Goal: Task Accomplishment & Management: Use online tool/utility

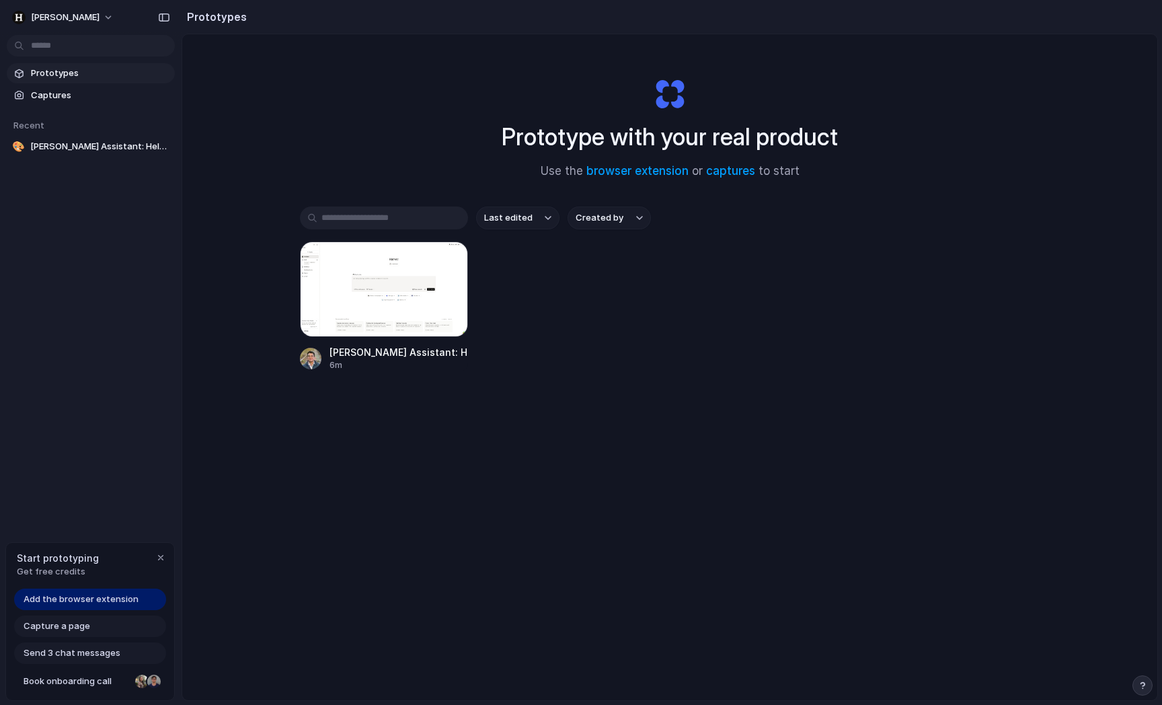
click at [789, 307] on div "Harvey Assistant: Help Button Addition 6m" at bounding box center [670, 306] width 740 height 130
click at [333, 135] on div "Prototype with your real product Use the browser extension or captures to start…" at bounding box center [669, 402] width 975 height 737
click at [96, 594] on span "Add the browser extension" at bounding box center [81, 598] width 115 height 13
click at [115, 594] on span "Add the browser extension" at bounding box center [81, 598] width 115 height 13
click at [626, 169] on link "browser extension" at bounding box center [637, 170] width 102 height 13
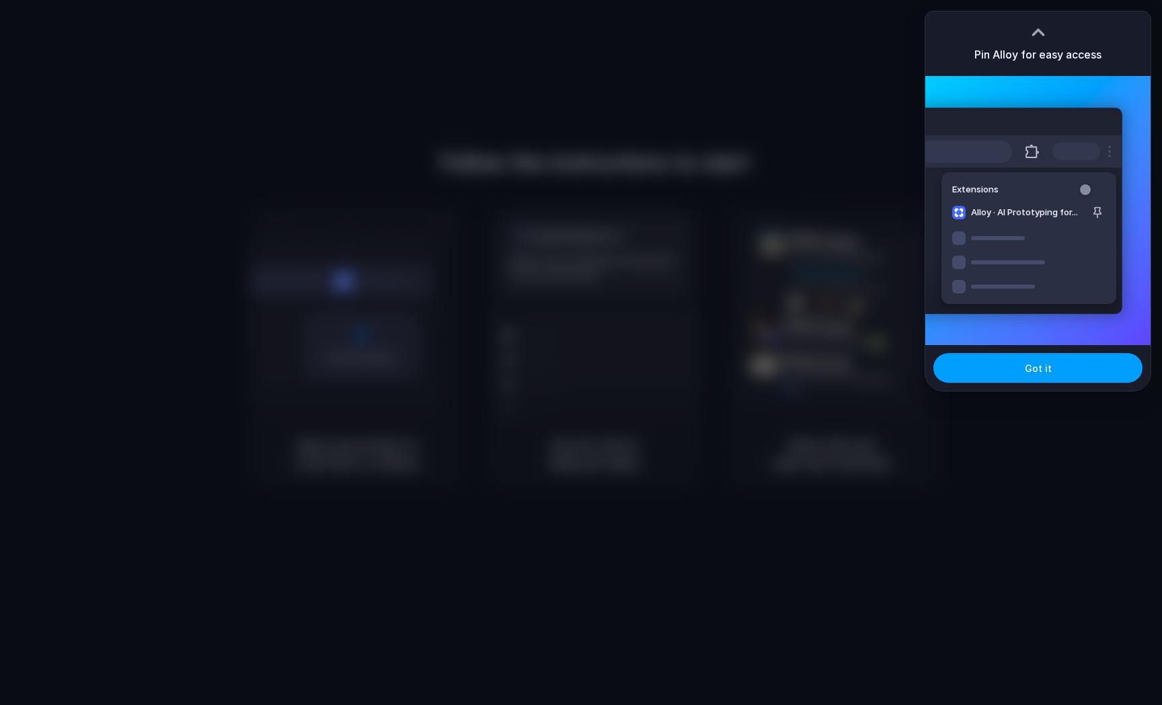
click at [1042, 355] on button "Got it" at bounding box center [1037, 368] width 209 height 30
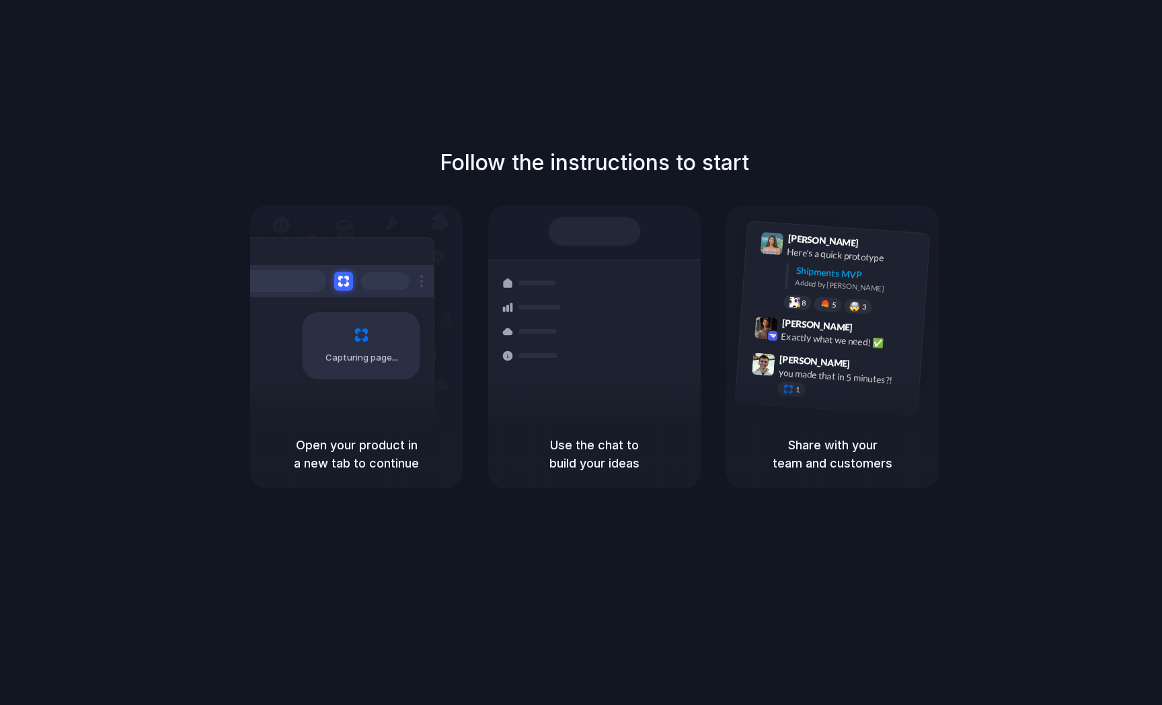
click at [1085, 296] on div "Follow the instructions to start Capturing page Open your product in a new tab …" at bounding box center [594, 318] width 1162 height 342
click at [581, 352] on div at bounding box center [581, 352] width 0 height 0
click at [810, 132] on div "Follow the instructions to start Capturing page Open your product in a new tab …" at bounding box center [594, 366] width 1189 height 732
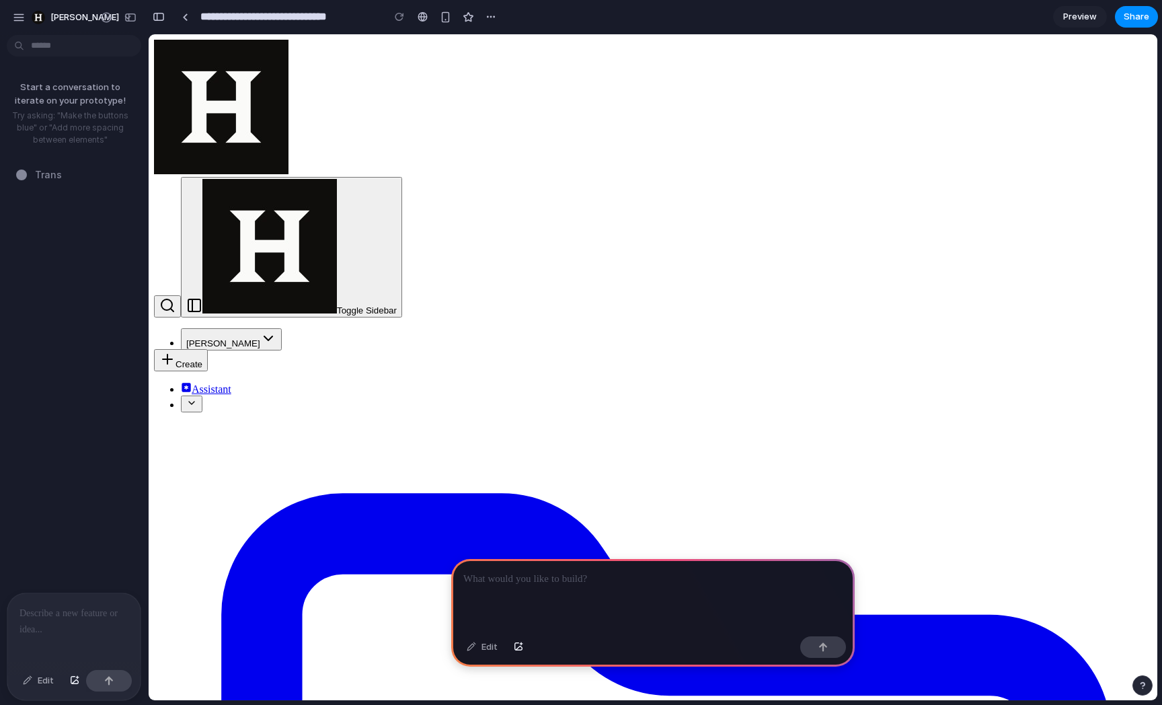
click at [50, 360] on div "Start a conversation to iterate on your prototype! Try asking: "Make the button…" at bounding box center [70, 316] width 140 height 552
click at [74, 610] on p at bounding box center [73, 613] width 109 height 16
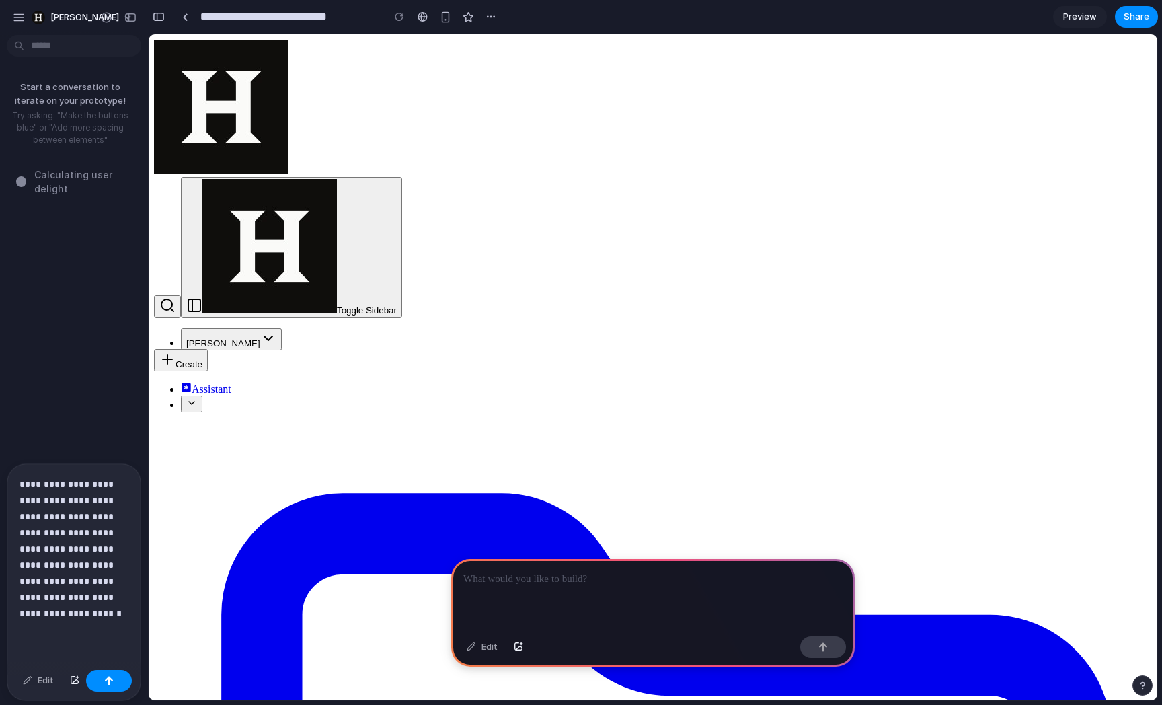
click at [58, 480] on p "**********" at bounding box center [73, 548] width 109 height 145
click at [66, 485] on p "**********" at bounding box center [73, 548] width 109 height 145
click at [108, 678] on div "button" at bounding box center [108, 680] width 9 height 9
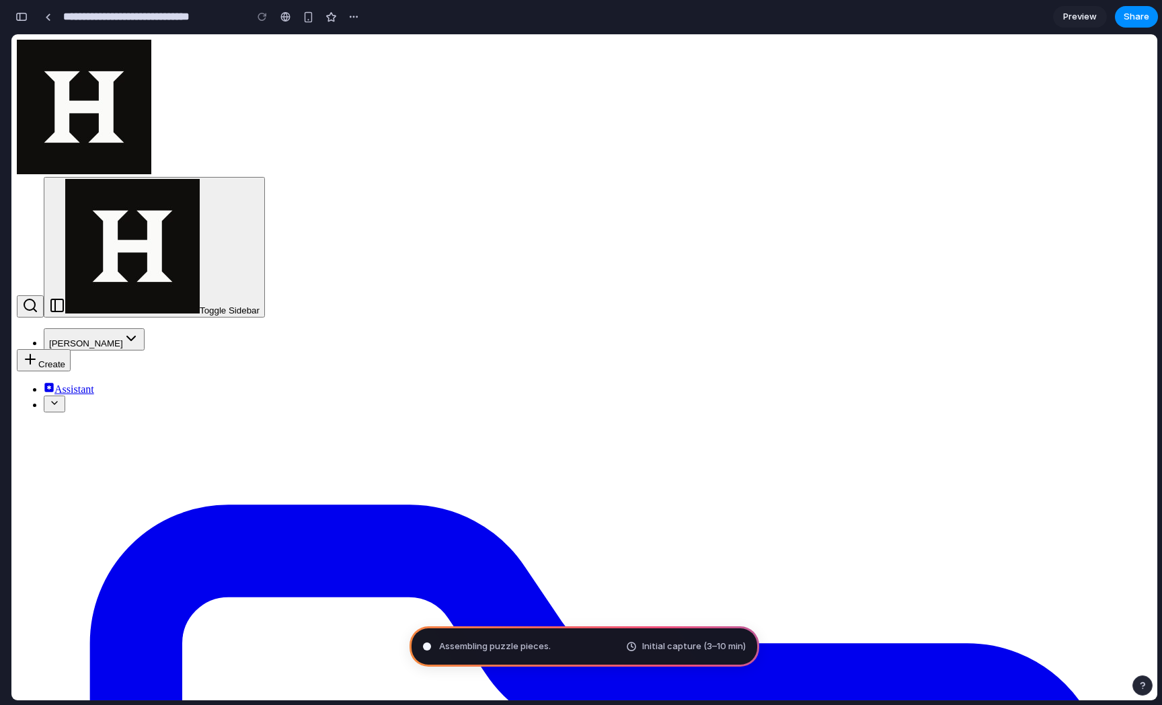
type input "**********"
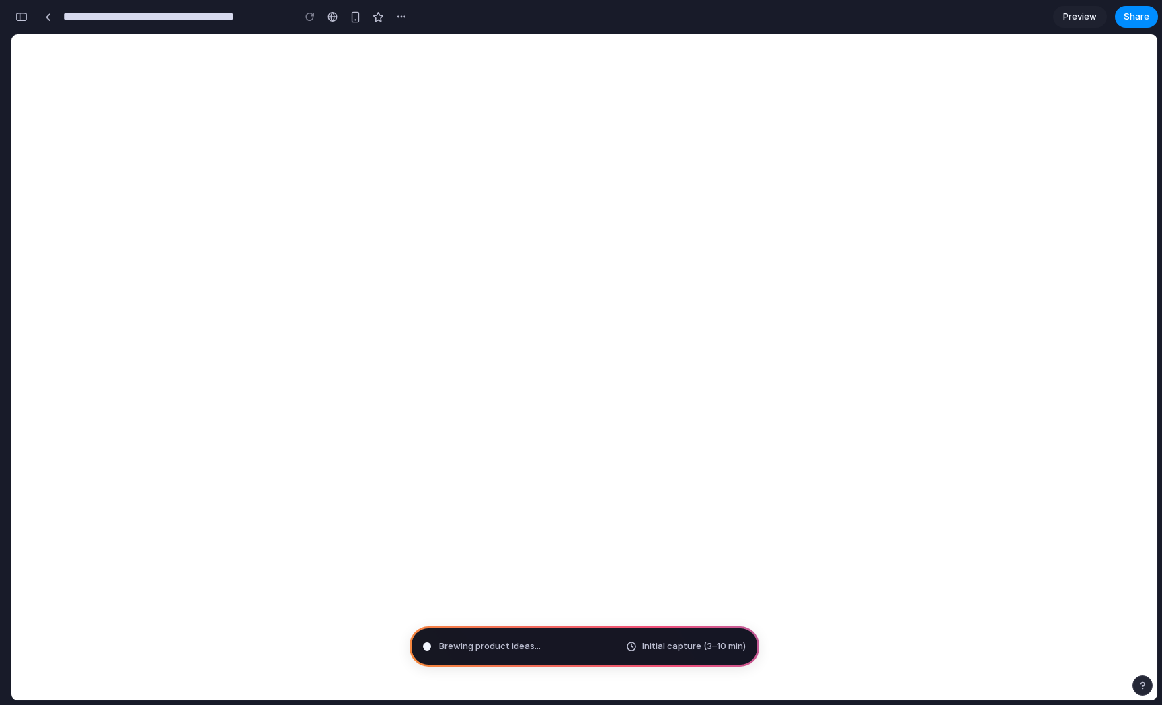
scroll to position [447, 0]
click at [594, 643] on div "Consulting the digital oracle .. Initial capture (3–10 min)" at bounding box center [584, 646] width 350 height 40
click at [666, 641] on span "Initial capture (3–10 min)" at bounding box center [694, 645] width 104 height 13
click at [438, 646] on div "Consulting the digital oracle .." at bounding box center [493, 645] width 141 height 13
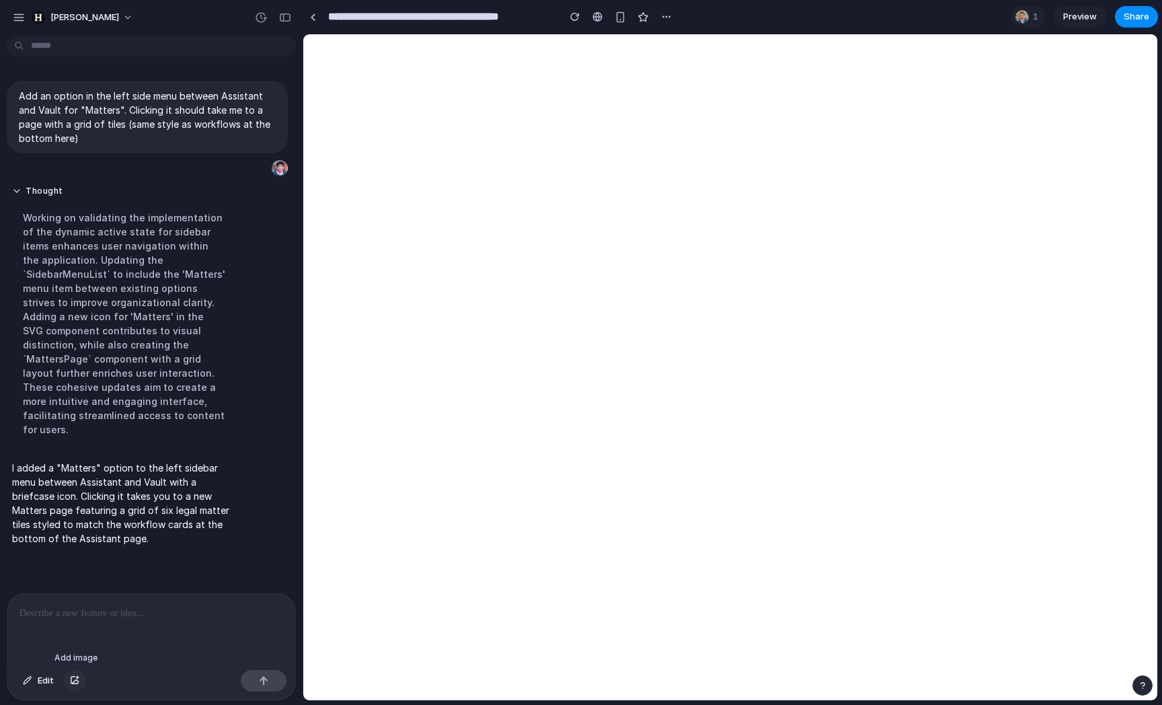
click at [73, 679] on div "button" at bounding box center [74, 680] width 9 height 8
click at [1033, 21] on span "1" at bounding box center [1037, 16] width 9 height 13
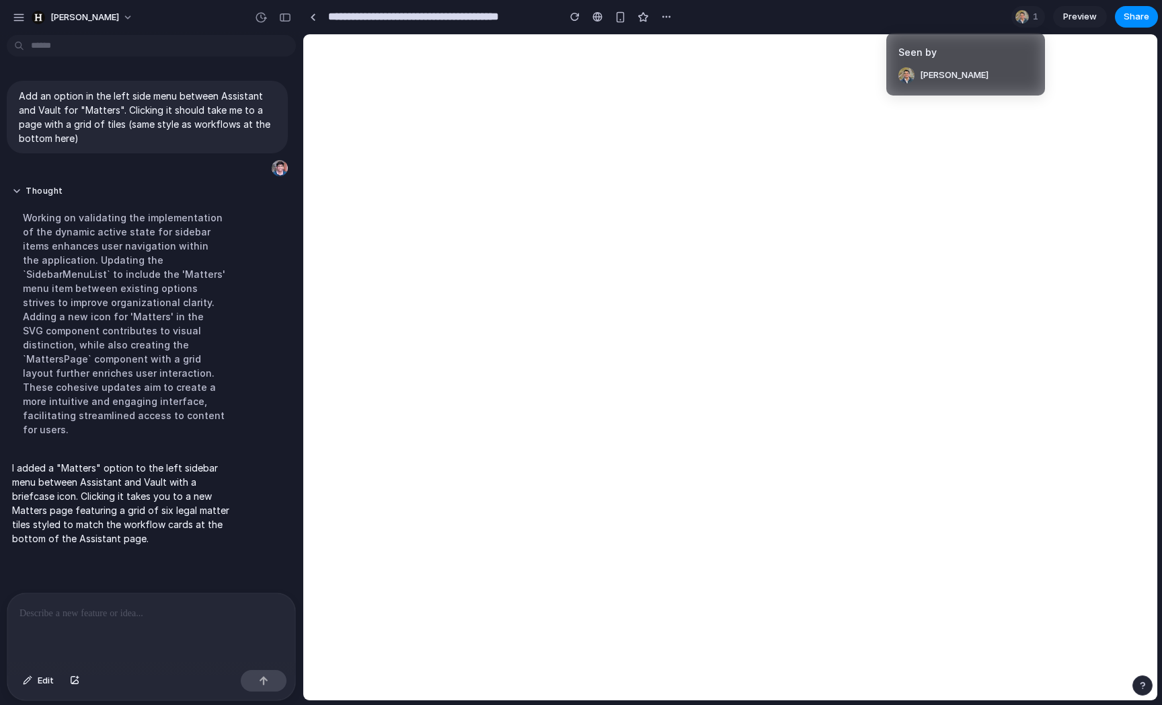
click at [976, 17] on div "Seen by [PERSON_NAME]" at bounding box center [581, 352] width 1162 height 705
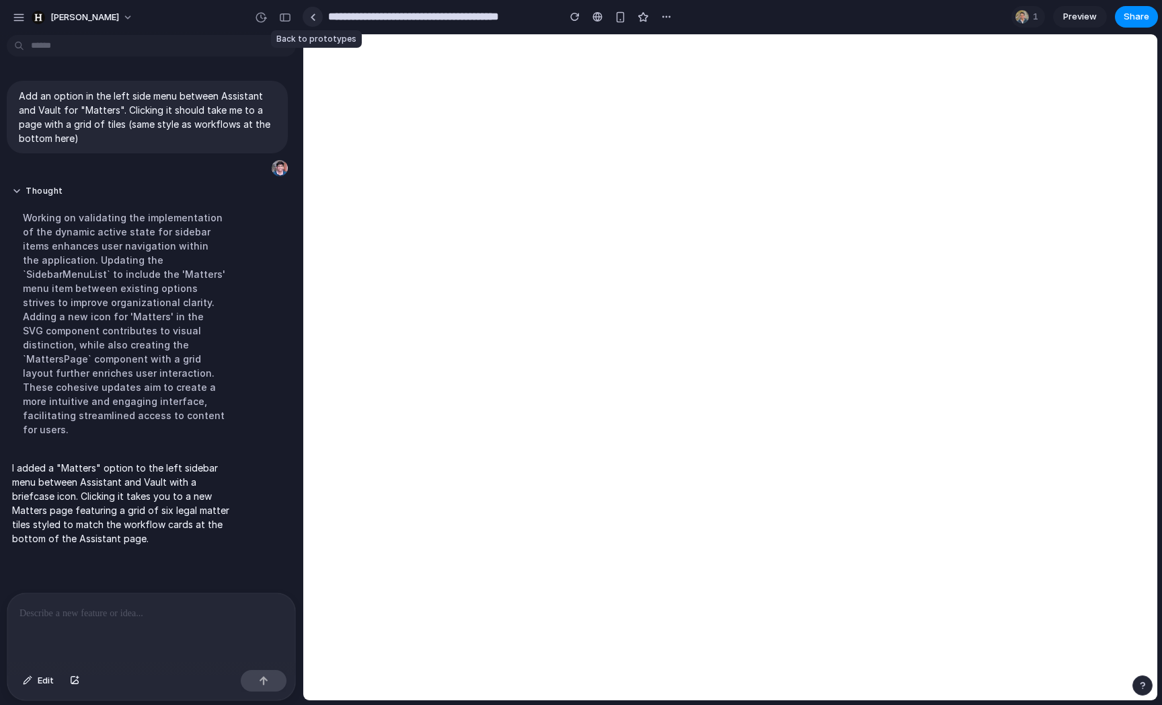
click at [314, 14] on div at bounding box center [313, 16] width 6 height 7
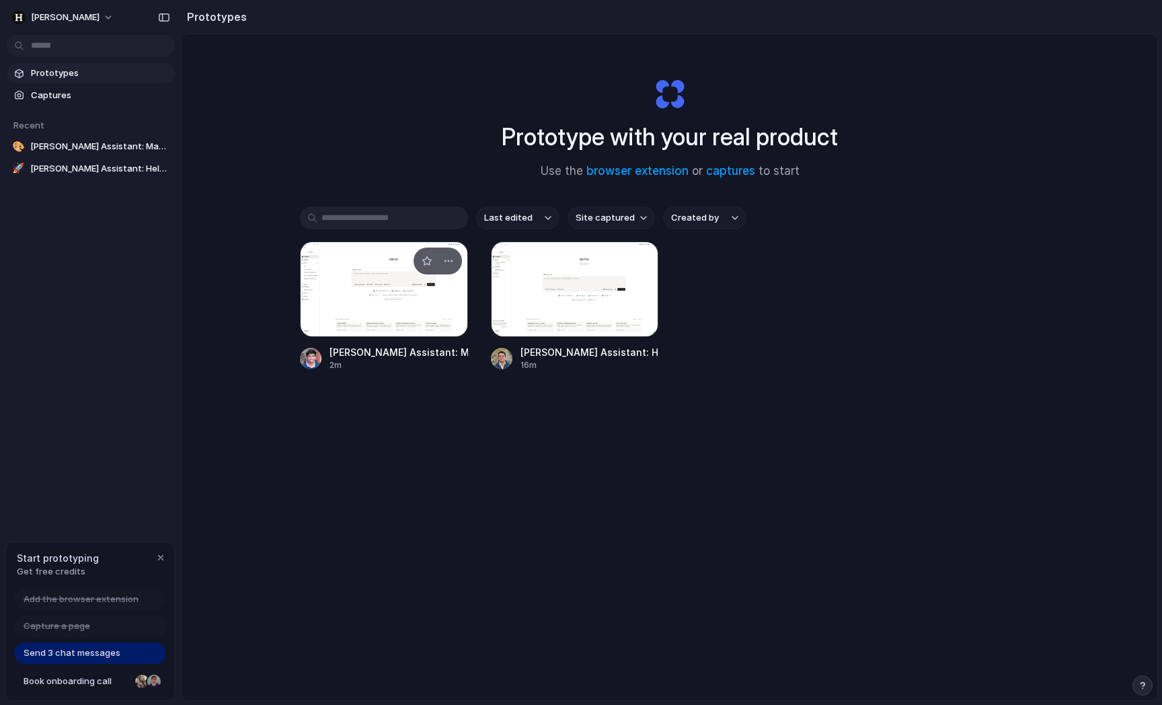
click at [384, 296] on div at bounding box center [384, 288] width 168 height 95
